Goal: Information Seeking & Learning: Learn about a topic

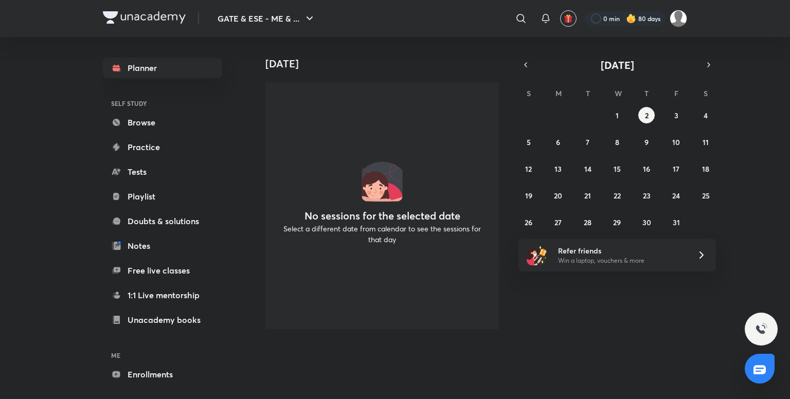
scroll to position [39, 0]
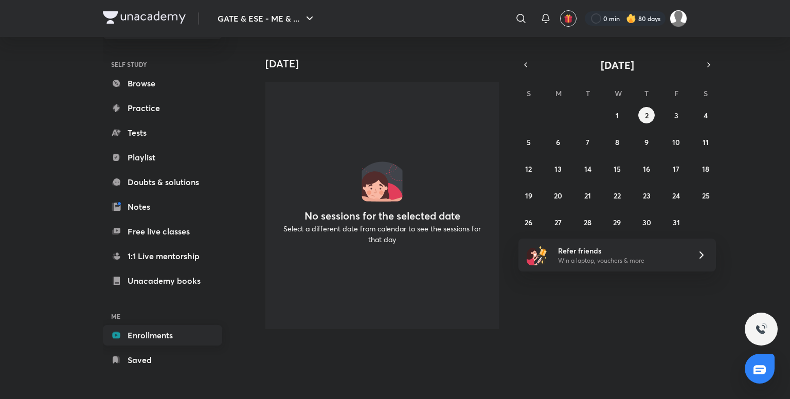
click at [154, 326] on link "Enrollments" at bounding box center [162, 335] width 119 height 21
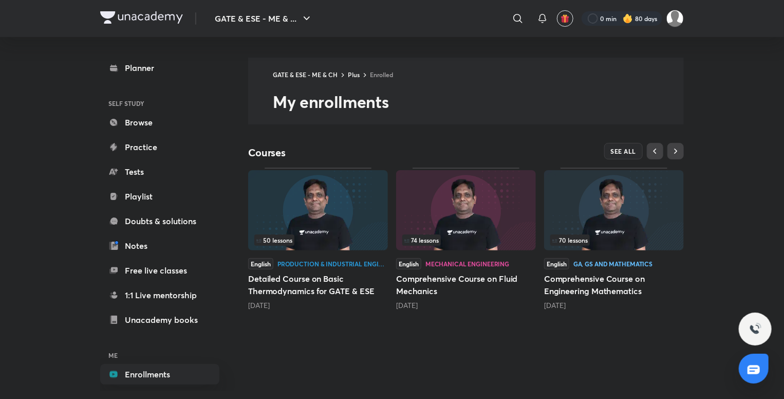
scroll to position [10, 0]
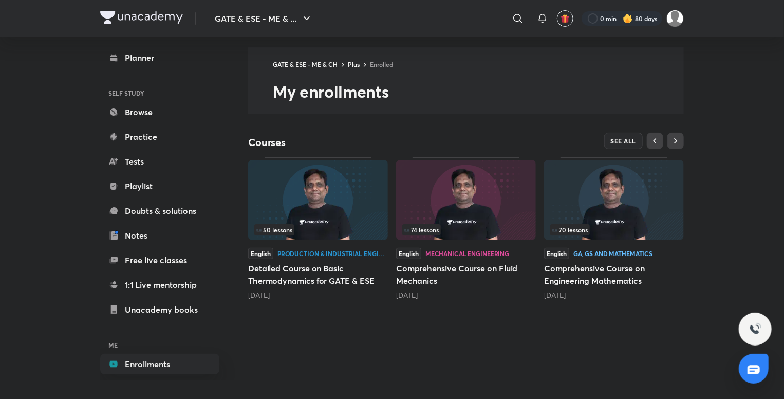
click at [613, 194] on img at bounding box center [614, 200] width 140 height 80
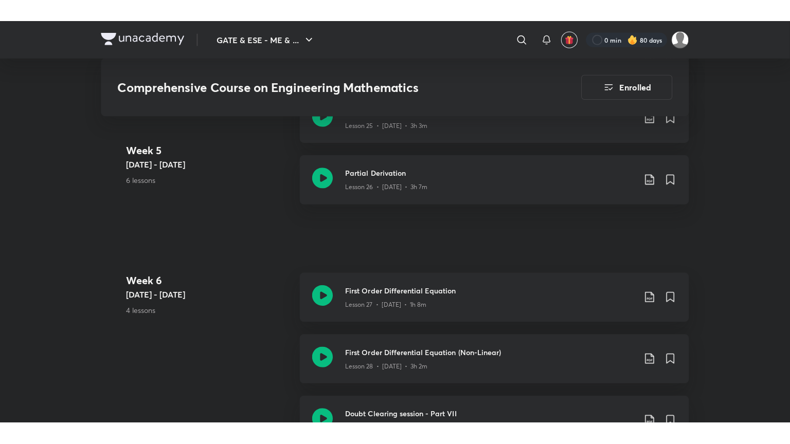
scroll to position [2327, 0]
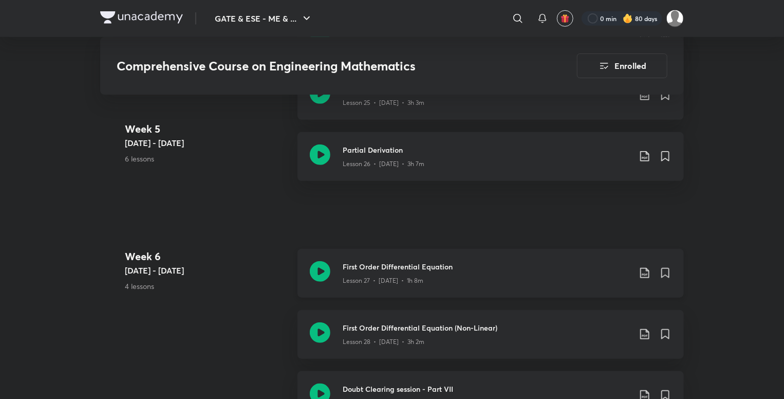
click at [317, 272] on icon at bounding box center [320, 271] width 21 height 21
click at [330, 337] on icon at bounding box center [320, 332] width 21 height 21
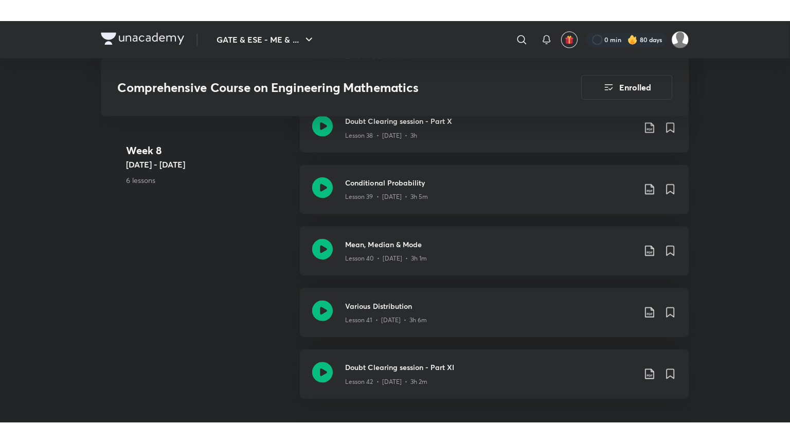
scroll to position [3278, 0]
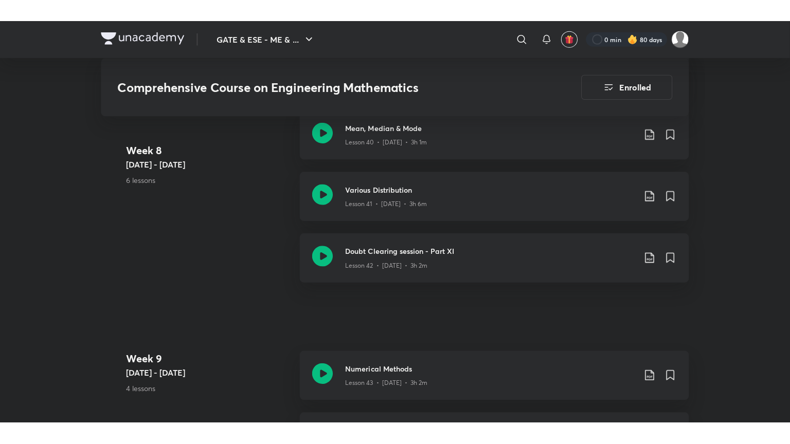
scroll to position [3393, 0]
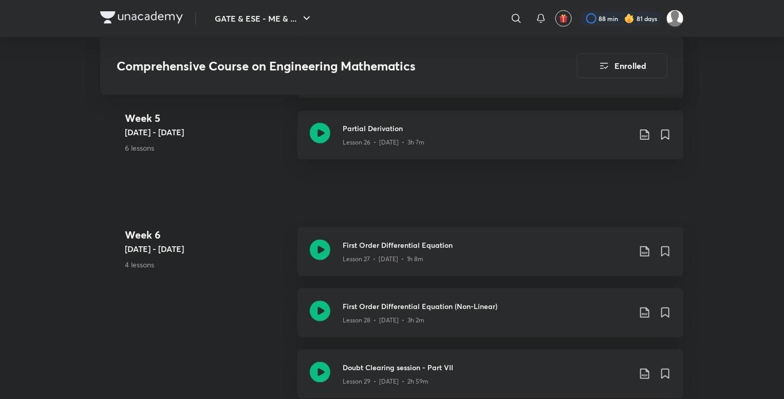
scroll to position [2347, 0]
click at [319, 311] on icon at bounding box center [320, 312] width 21 height 21
